Goal: Find specific page/section: Find specific page/section

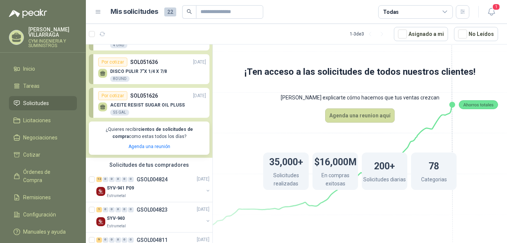
scroll to position [60, 0]
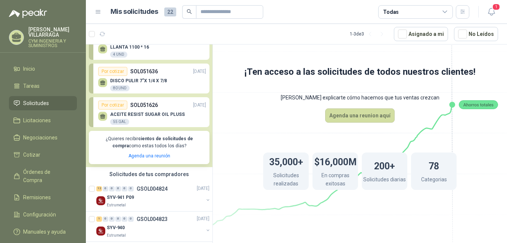
click at [139, 77] on div "DISCO PULIR 7"X 1/4 X 7/8 80 UND" at bounding box center [152, 84] width 108 height 16
click at [112, 68] on div "Por cotizar" at bounding box center [112, 71] width 29 height 9
click at [112, 71] on div "Por cotizar" at bounding box center [112, 71] width 29 height 9
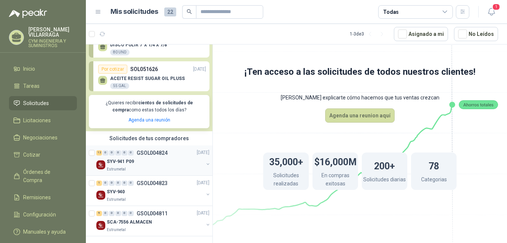
scroll to position [98, 0]
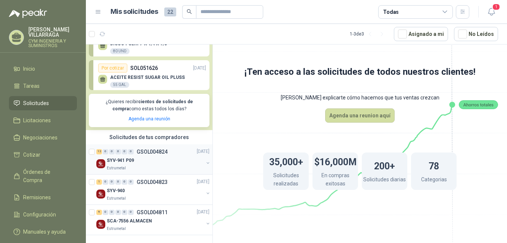
click at [130, 151] on div "0" at bounding box center [131, 151] width 6 height 5
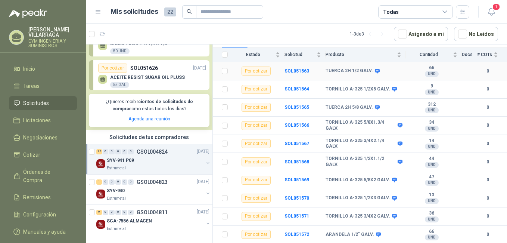
scroll to position [116, 0]
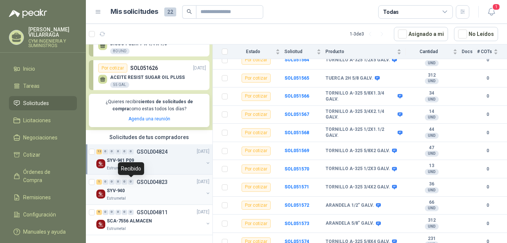
click at [132, 181] on div "0" at bounding box center [131, 181] width 6 height 5
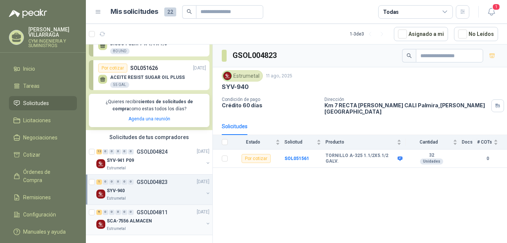
click at [139, 223] on p "SCA-7556 ALMACEN" at bounding box center [129, 220] width 45 height 7
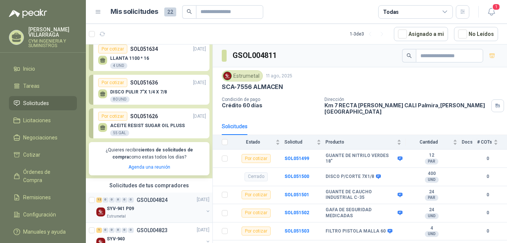
scroll to position [98, 0]
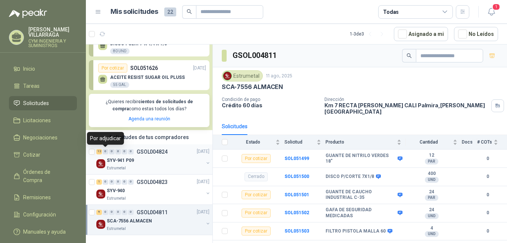
click at [105, 152] on div "0" at bounding box center [106, 151] width 6 height 5
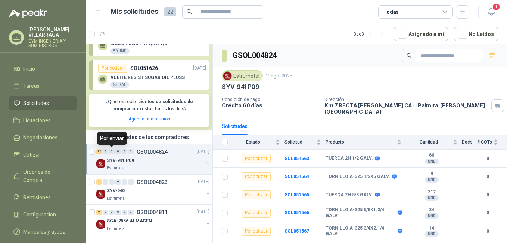
click at [110, 152] on div "0" at bounding box center [112, 151] width 6 height 5
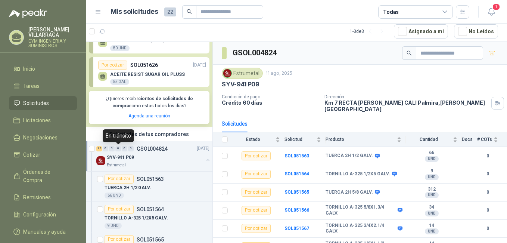
click at [118, 149] on div "0" at bounding box center [118, 148] width 6 height 5
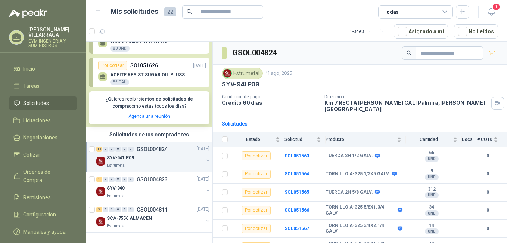
scroll to position [0, 0]
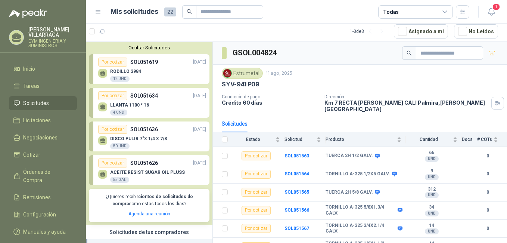
click at [145, 134] on div "DISCO PULIR 7"X 1/4 X 7/8 80 UND" at bounding box center [152, 142] width 108 height 16
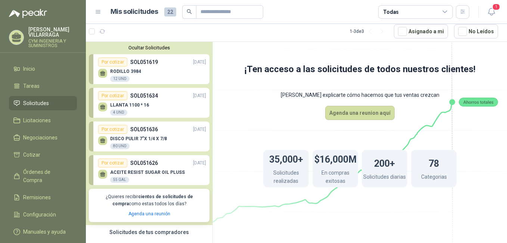
click at [119, 129] on div "Por cotizar" at bounding box center [112, 129] width 29 height 9
click at [124, 127] on div "Por cotizar" at bounding box center [112, 129] width 29 height 9
click at [119, 127] on div "Por cotizar" at bounding box center [112, 129] width 29 height 9
